Goal: Task Accomplishment & Management: Manage account settings

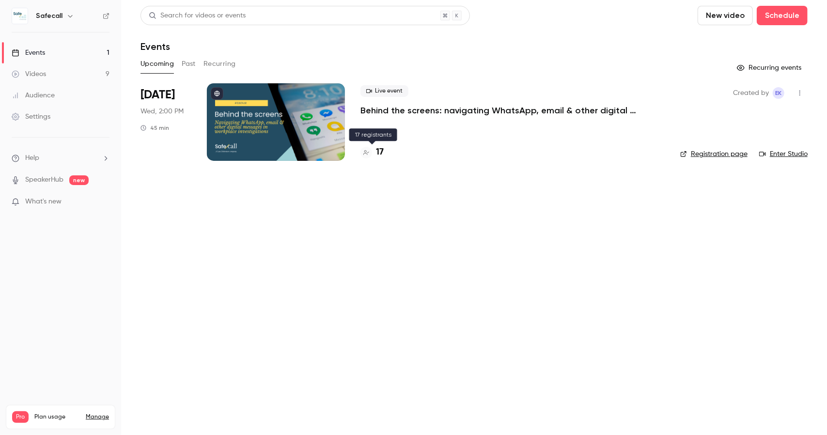
click at [379, 152] on h4 "17" at bounding box center [380, 152] width 8 height 13
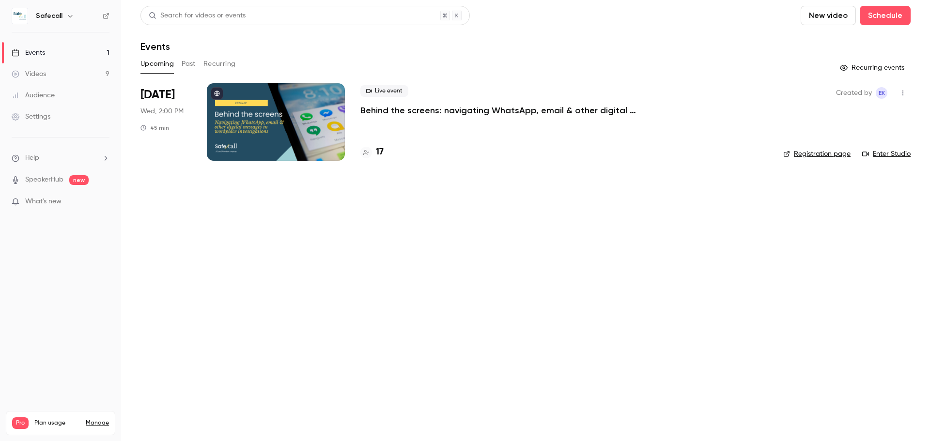
click at [813, 152] on link "Registration page" at bounding box center [816, 154] width 67 height 10
click at [504, 113] on p "Behind the screens: navigating WhatsApp, email & other digital messages in work…" at bounding box center [505, 111] width 291 height 12
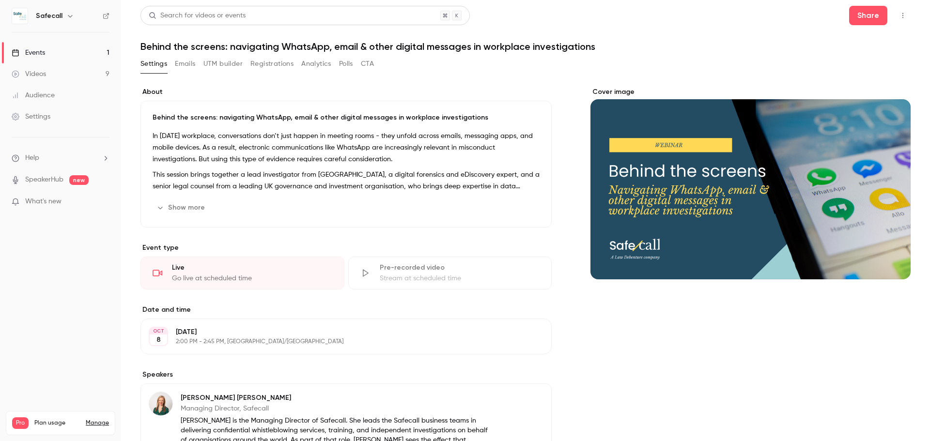
click at [228, 65] on button "UTM builder" at bounding box center [223, 64] width 39 height 16
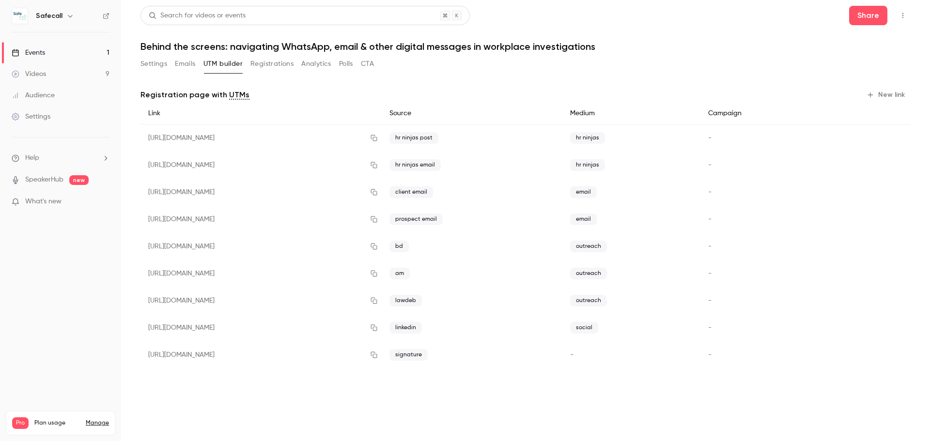
click at [889, 94] on button "New link" at bounding box center [887, 95] width 48 height 16
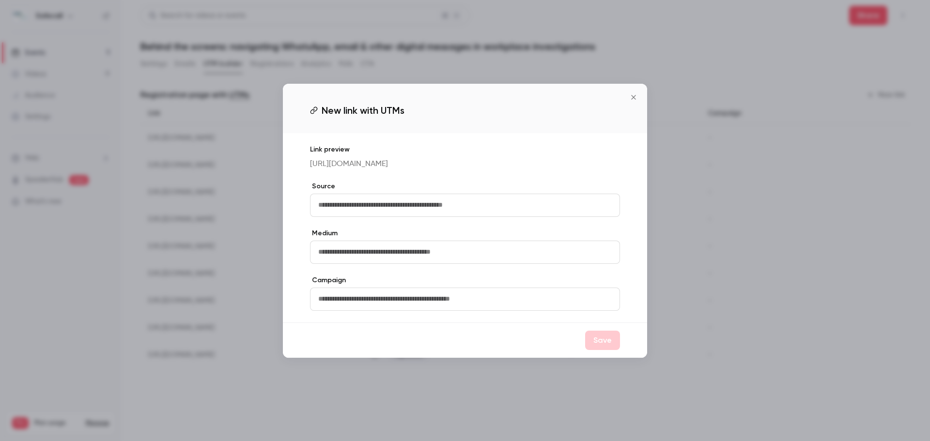
click at [334, 211] on input "text" at bounding box center [465, 205] width 310 height 23
type input "******"
click at [603, 346] on button "Save" at bounding box center [602, 340] width 35 height 19
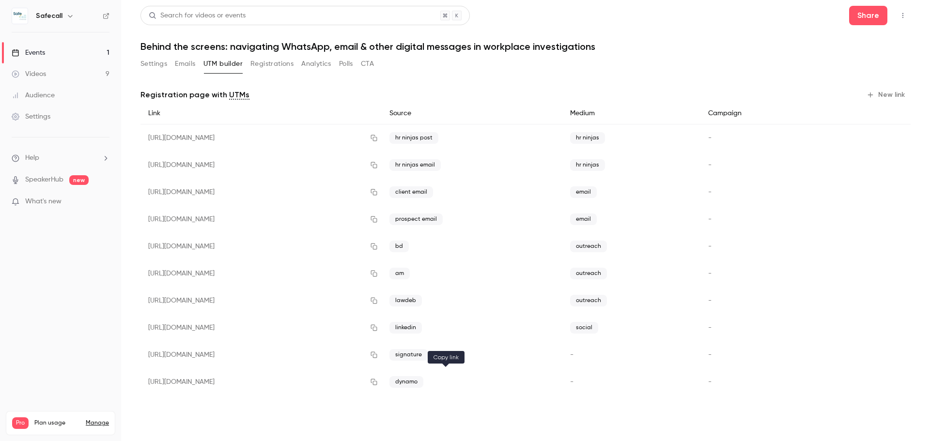
click at [378, 382] on icon "button" at bounding box center [374, 382] width 8 height 7
click at [158, 63] on button "Settings" at bounding box center [154, 64] width 27 height 16
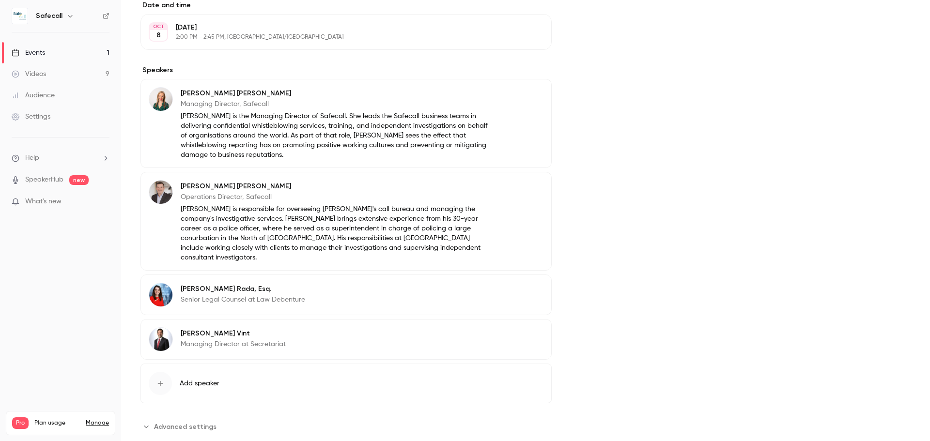
scroll to position [317, 0]
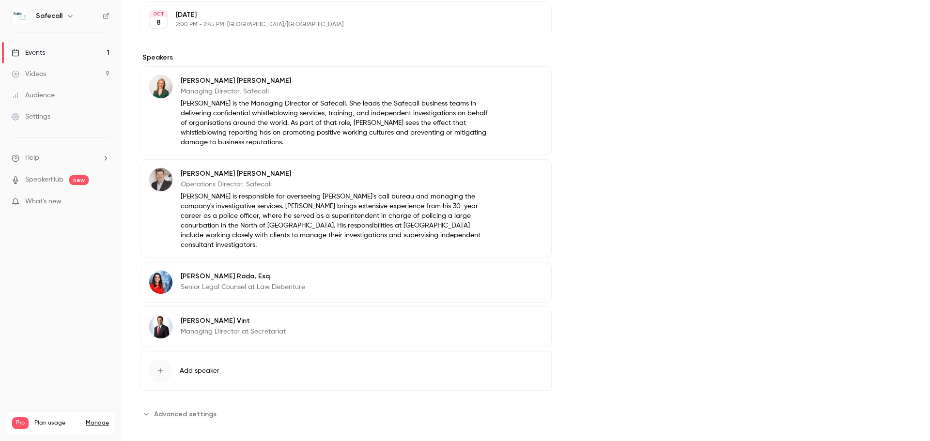
click at [527, 271] on button "Edit" at bounding box center [525, 278] width 35 height 16
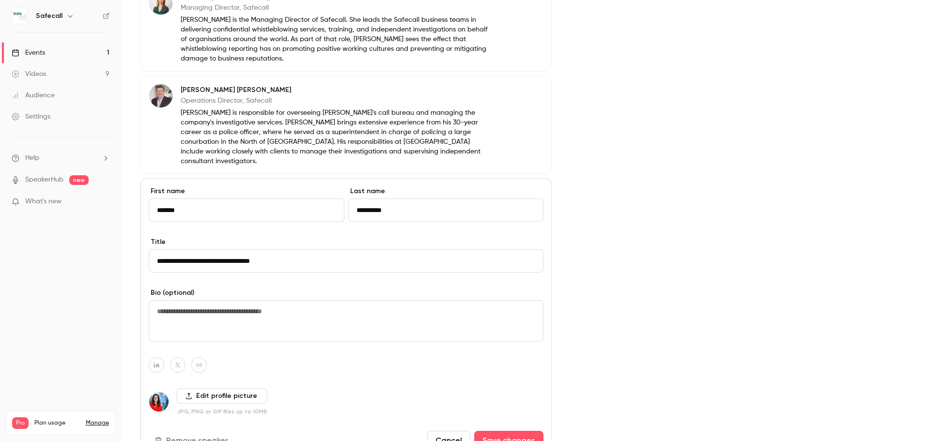
scroll to position [557, 0]
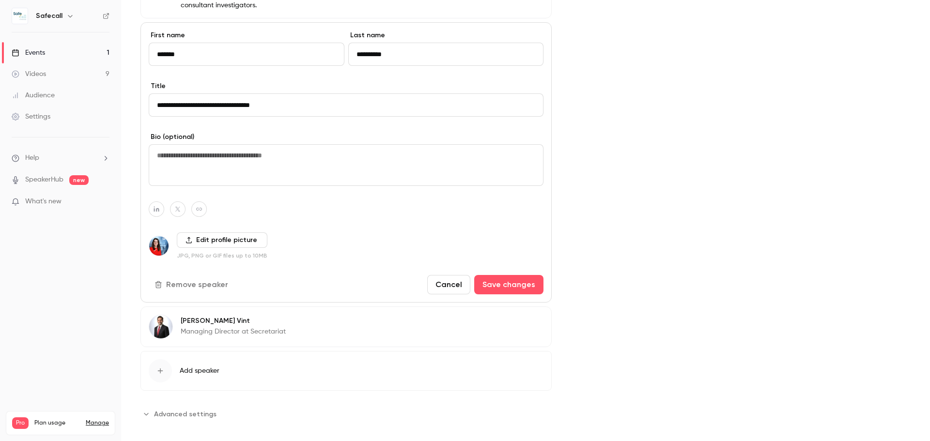
click at [161, 281] on icon "button" at bounding box center [159, 285] width 8 height 8
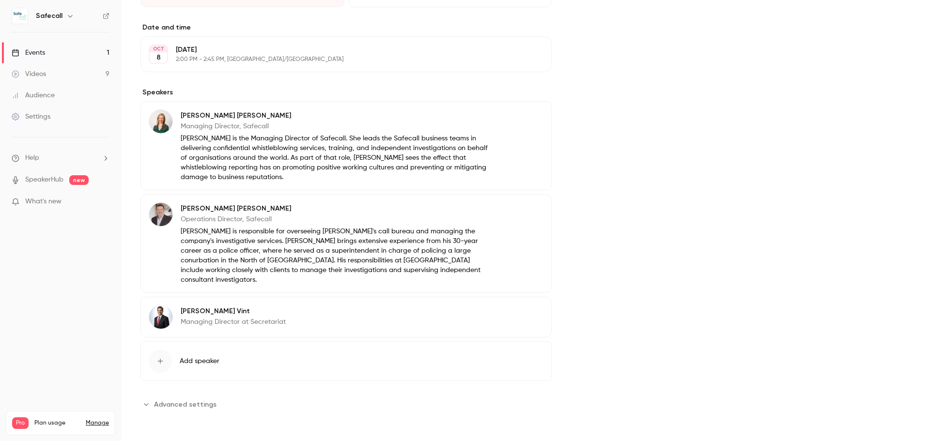
scroll to position [273, 0]
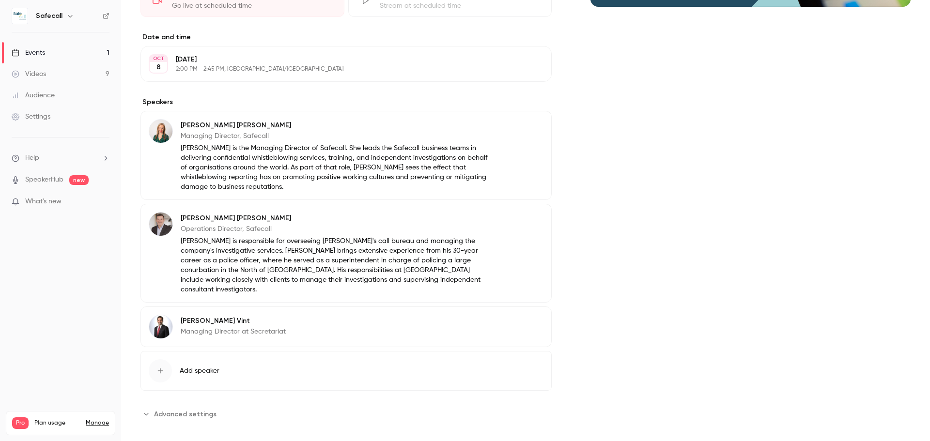
click at [196, 366] on span "Add speaker" at bounding box center [200, 371] width 40 height 10
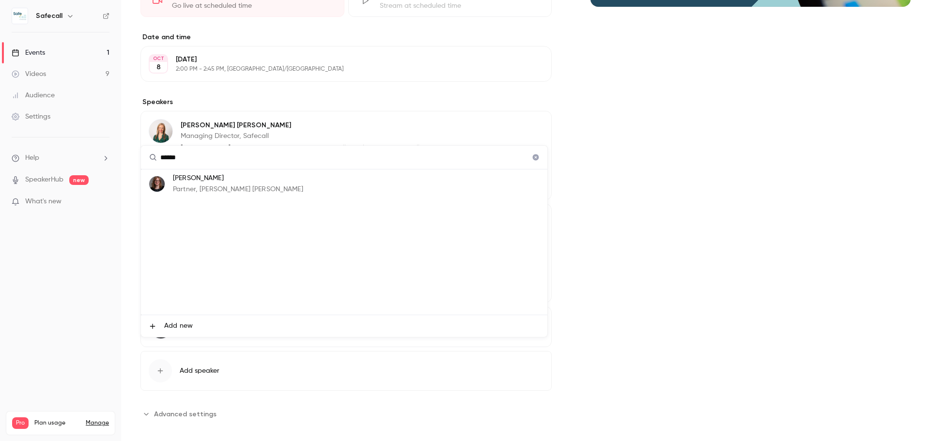
type input "******"
click at [200, 186] on p "Partner, [PERSON_NAME] [PERSON_NAME]" at bounding box center [238, 190] width 130 height 10
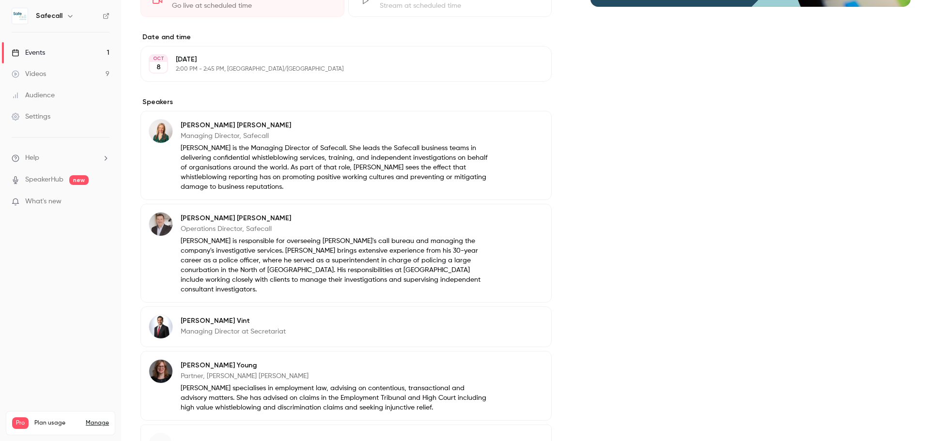
scroll to position [321, 0]
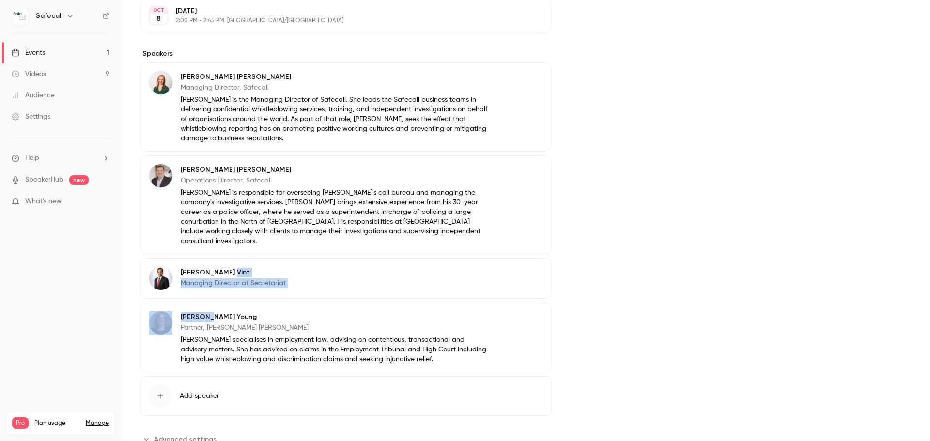
drag, startPoint x: 205, startPoint y: 308, endPoint x: 193, endPoint y: 251, distance: 58.0
click at [193, 251] on div "[PERSON_NAME] Managing Director, Safecall [PERSON_NAME] is the Managing Directo…" at bounding box center [346, 218] width 411 height 310
click at [614, 293] on div "Cover image" at bounding box center [751, 106] width 320 height 681
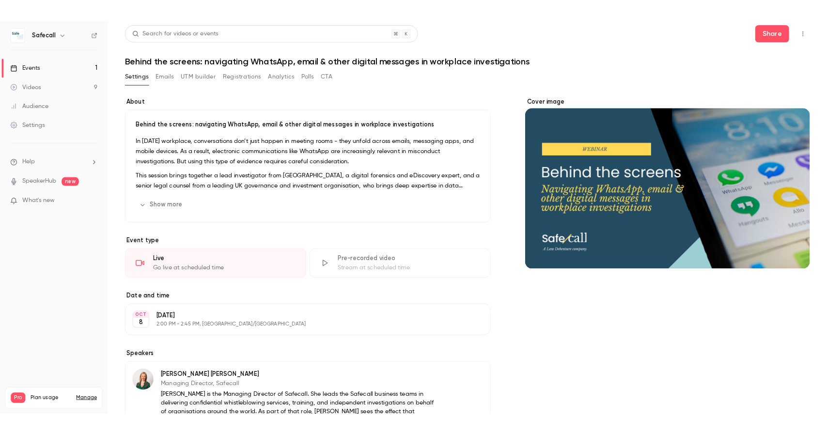
scroll to position [0, 0]
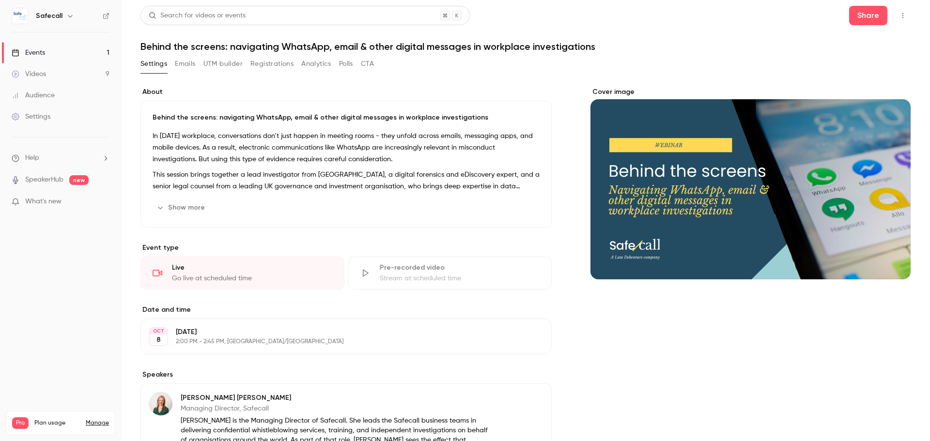
click at [515, 209] on button "Edit" at bounding box center [521, 208] width 35 height 16
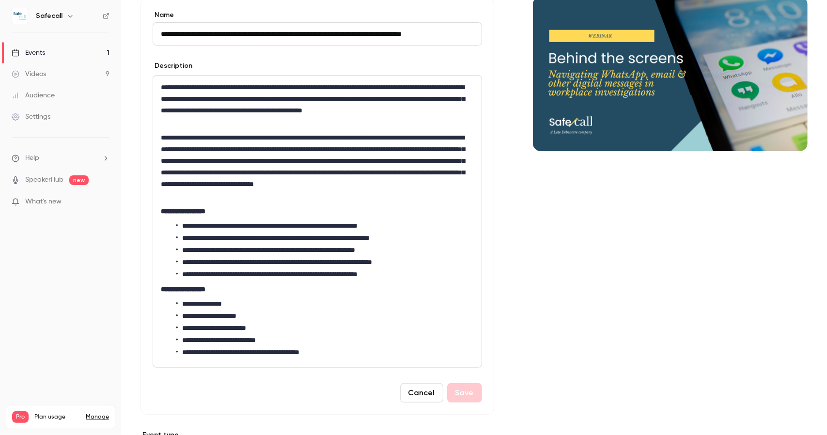
scroll to position [97, 0]
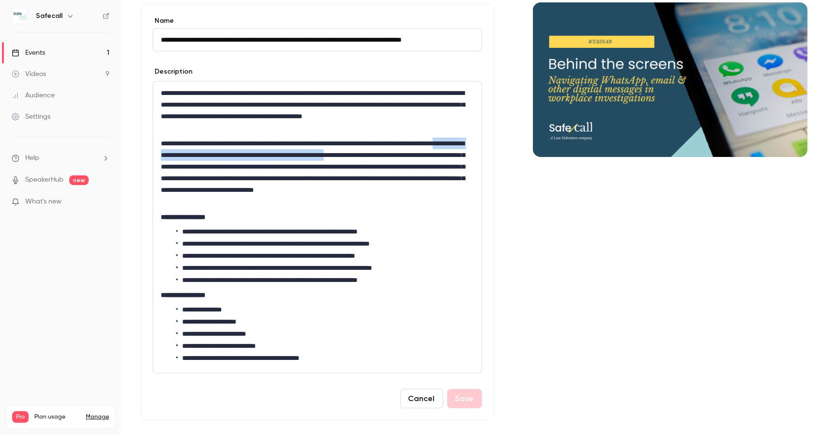
drag, startPoint x: 456, startPoint y: 154, endPoint x: 202, endPoint y: 155, distance: 254.4
click at [202, 155] on p "**********" at bounding box center [315, 173] width 309 height 70
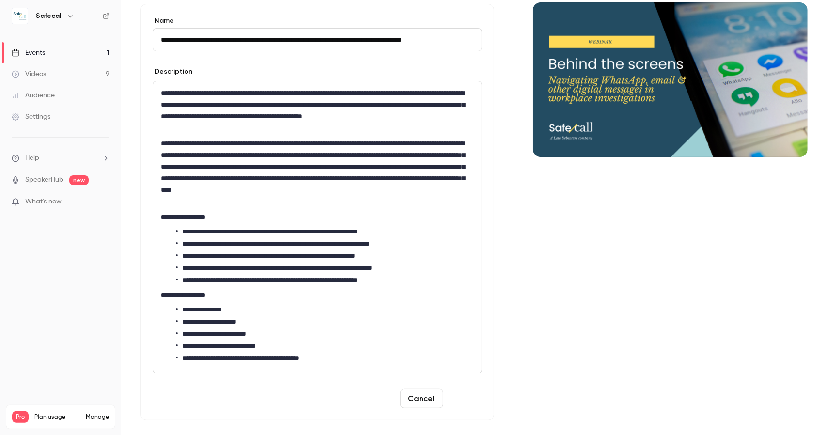
click at [463, 402] on button "Save" at bounding box center [464, 398] width 35 height 19
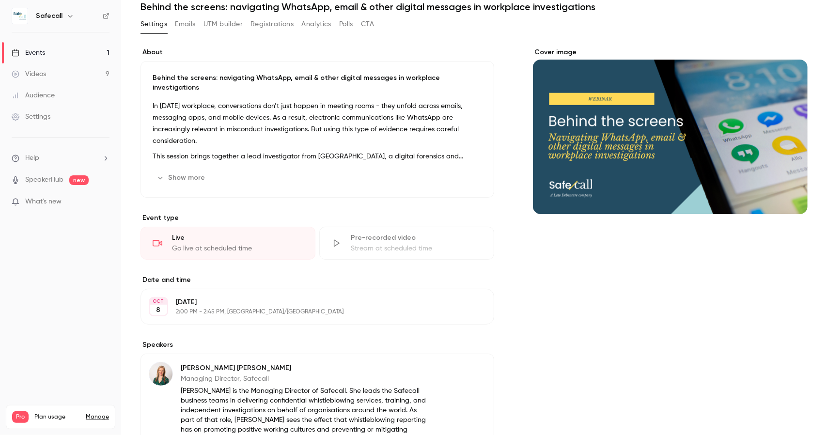
scroll to position [0, 0]
